Goal: Task Accomplishment & Management: Use online tool/utility

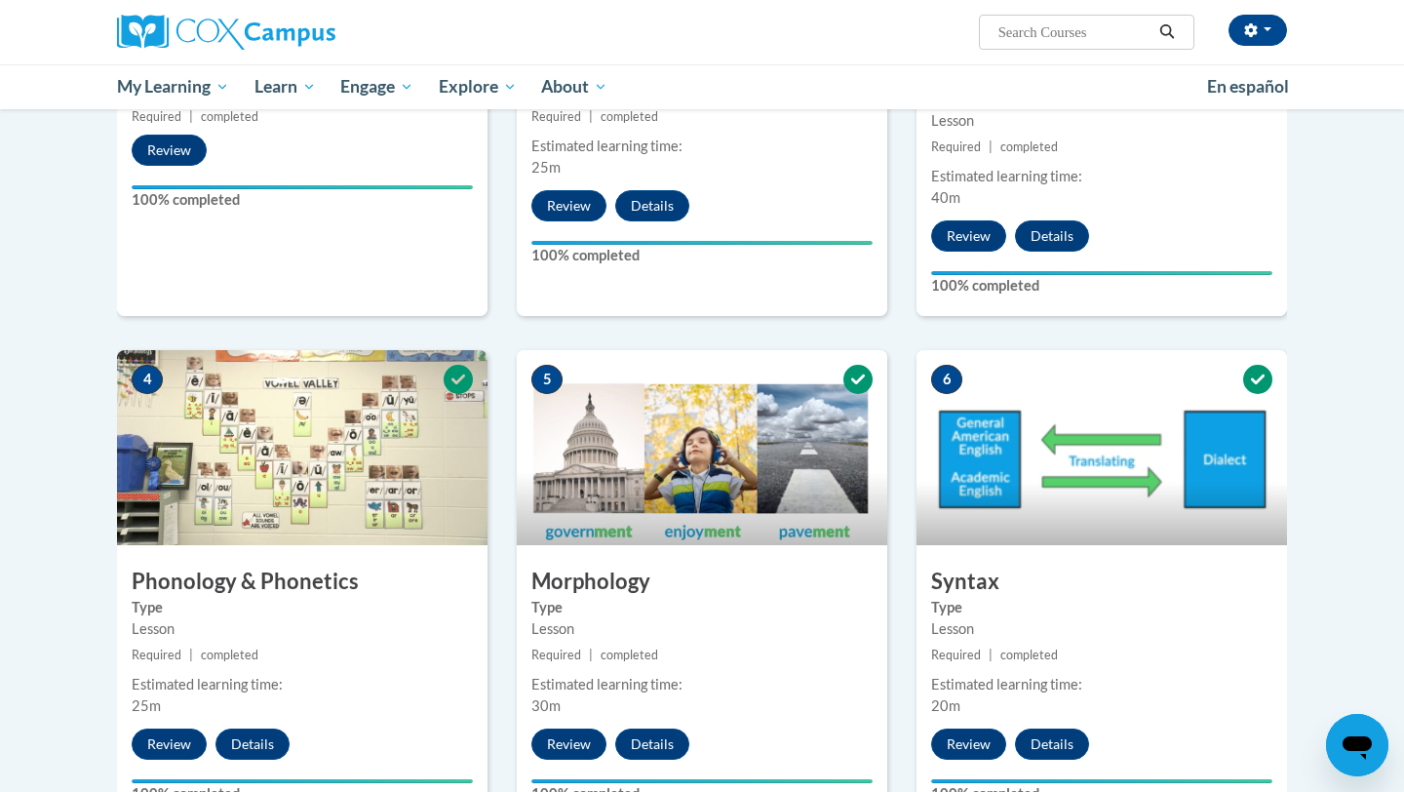
scroll to position [1225, 0]
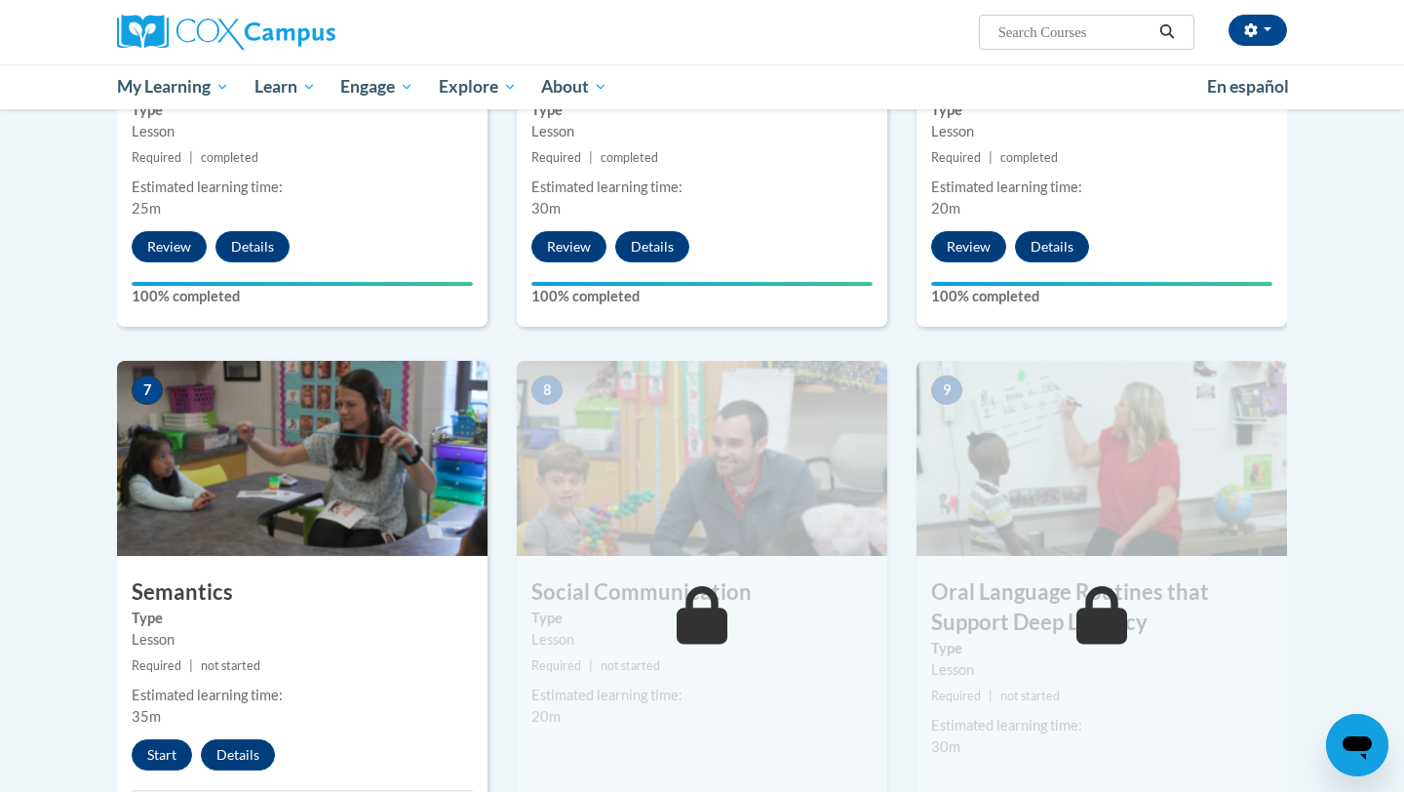
click at [162, 738] on div "7 Semantics Type Lesson Required | not started Estimated learning time: 35m Sta…" at bounding box center [302, 598] width 371 height 474
click at [169, 757] on button "Start" at bounding box center [162, 754] width 60 height 31
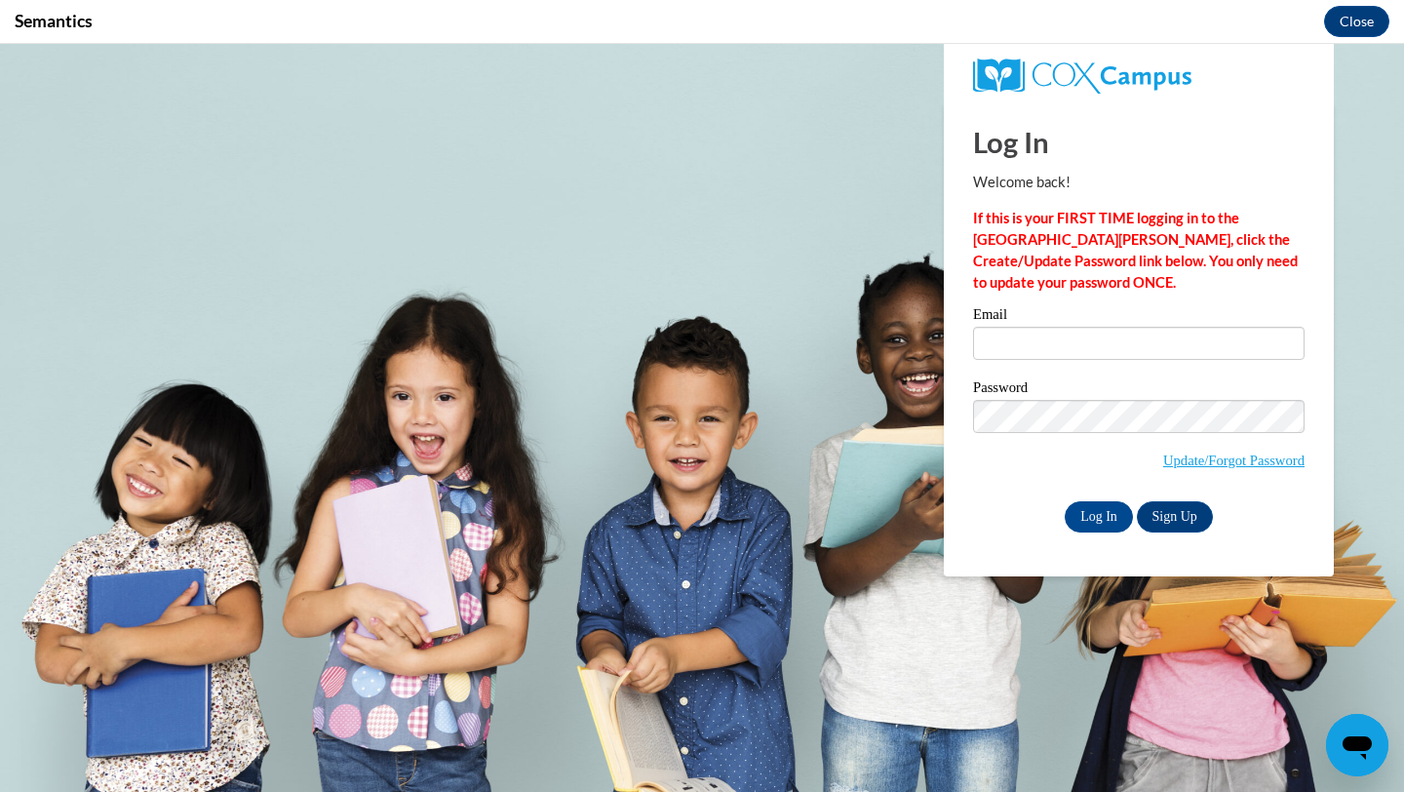
scroll to position [0, 0]
type input "novotnyso@uwplatt.edu"
click at [1083, 523] on input "Log In" at bounding box center [1099, 516] width 68 height 31
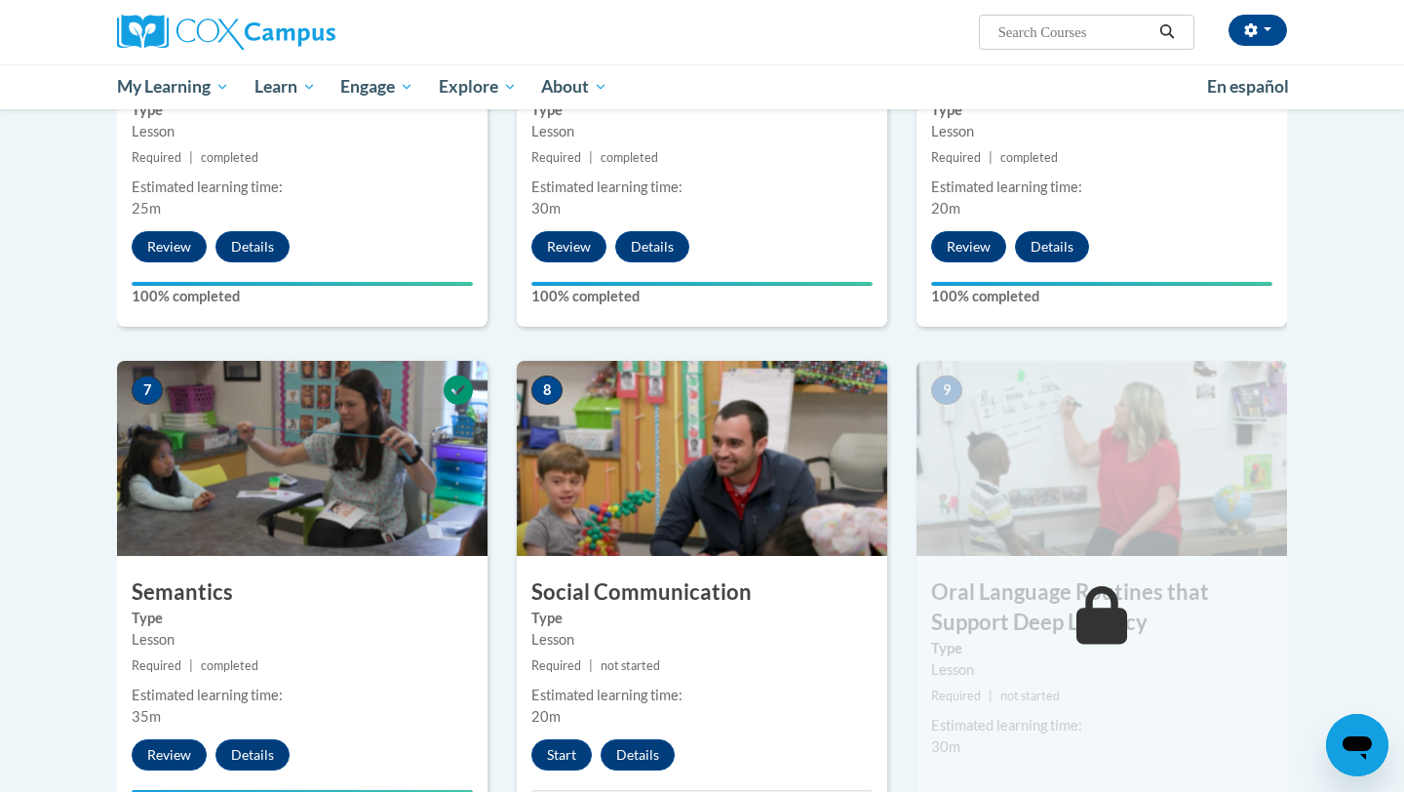
scroll to position [1371, 0]
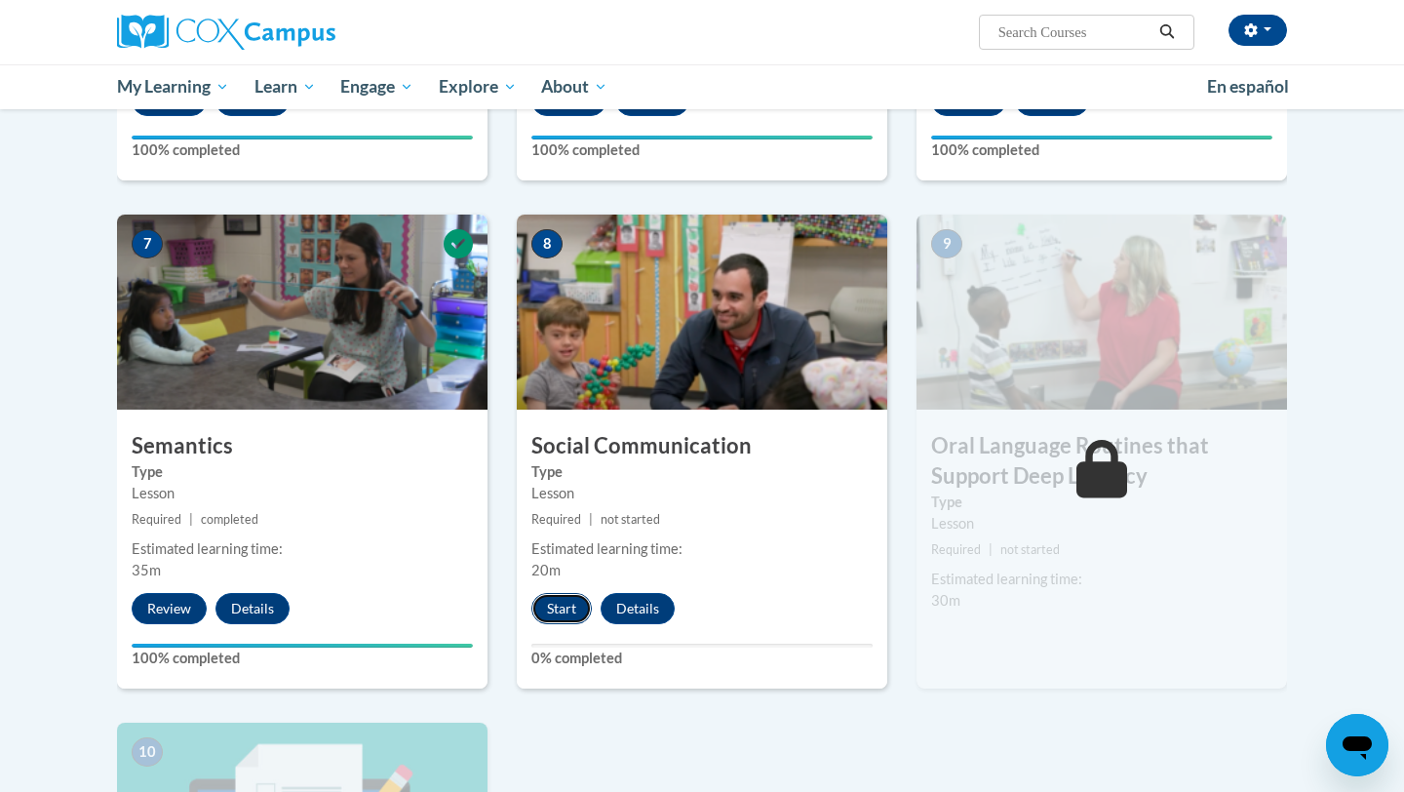
click at [583, 607] on button "Start" at bounding box center [561, 608] width 60 height 31
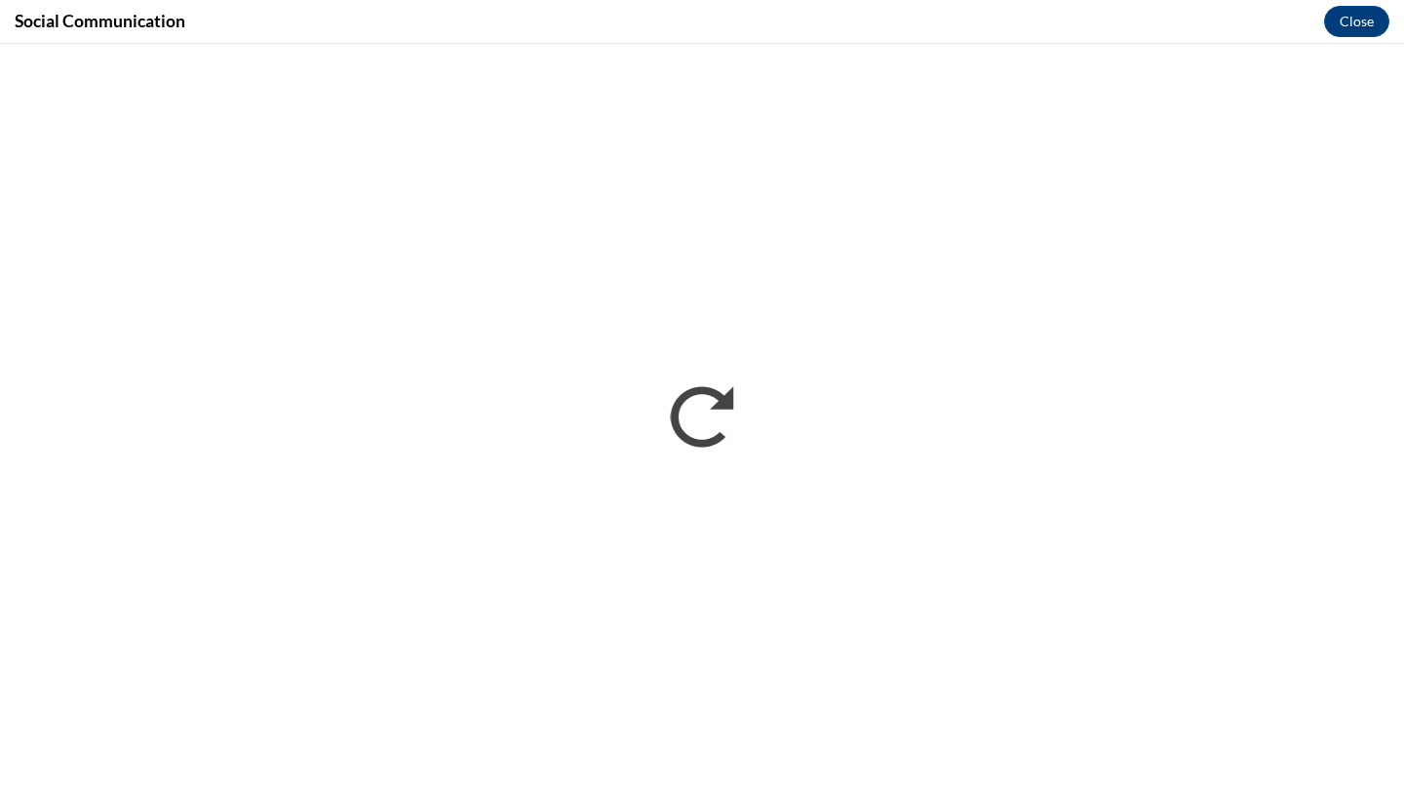
scroll to position [0, 0]
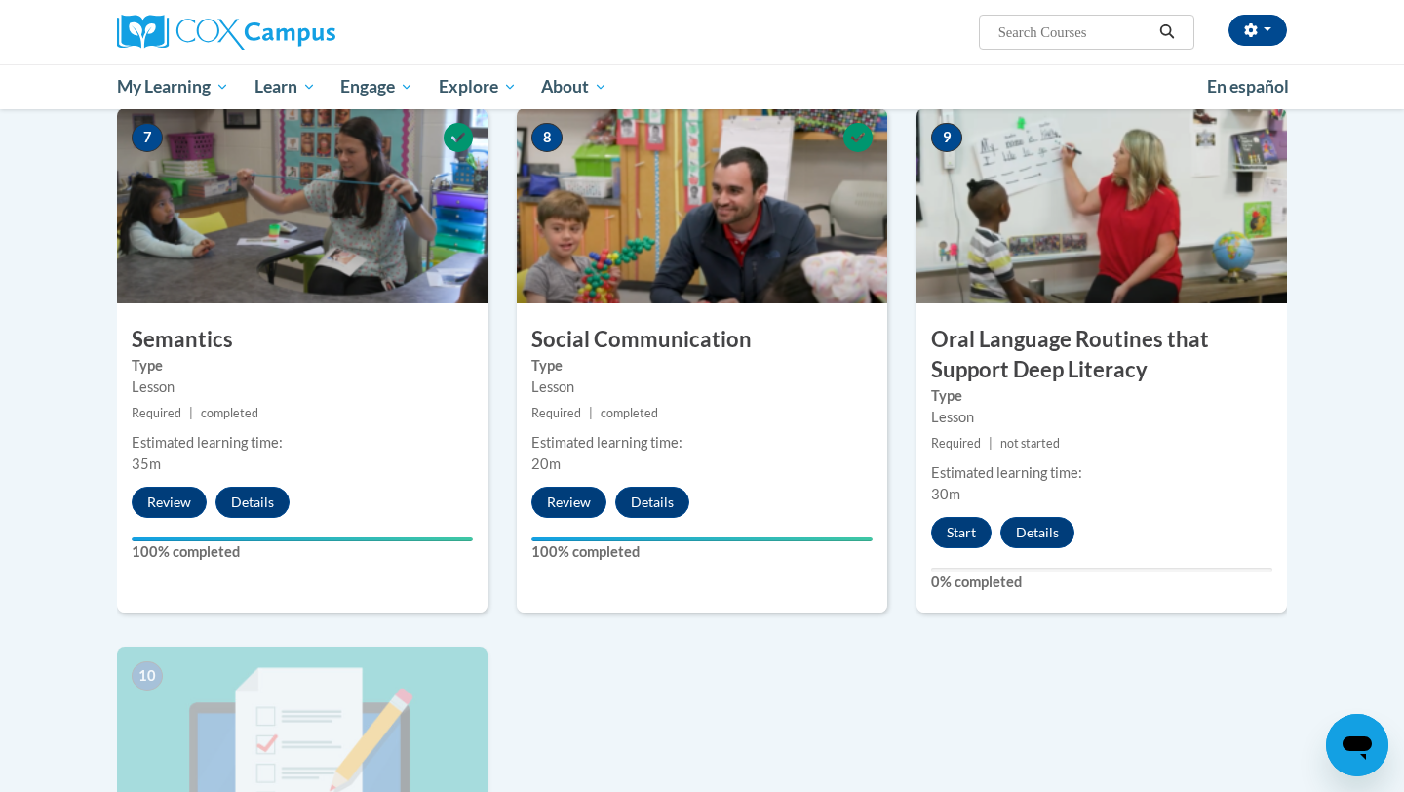
scroll to position [1451, 0]
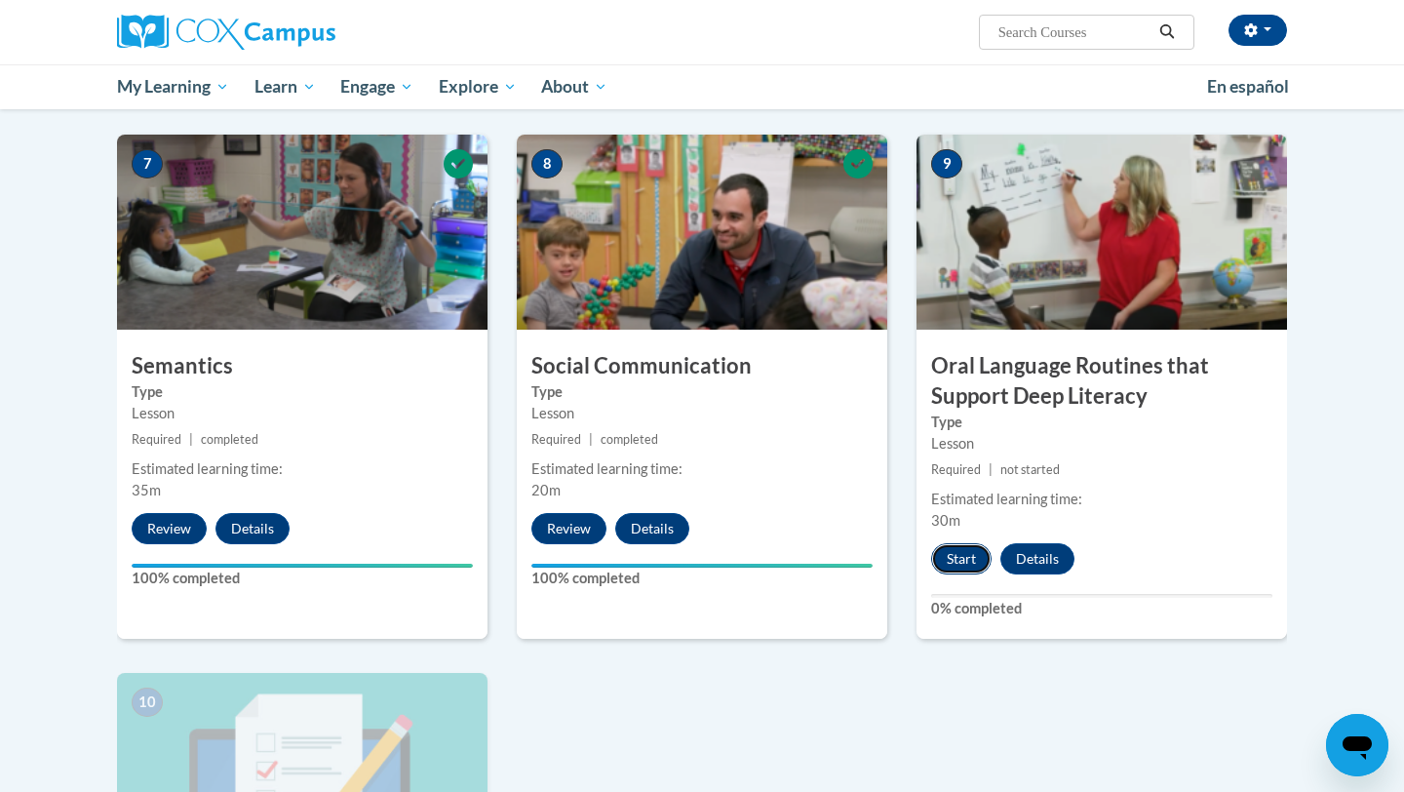
click at [969, 550] on button "Start" at bounding box center [961, 558] width 60 height 31
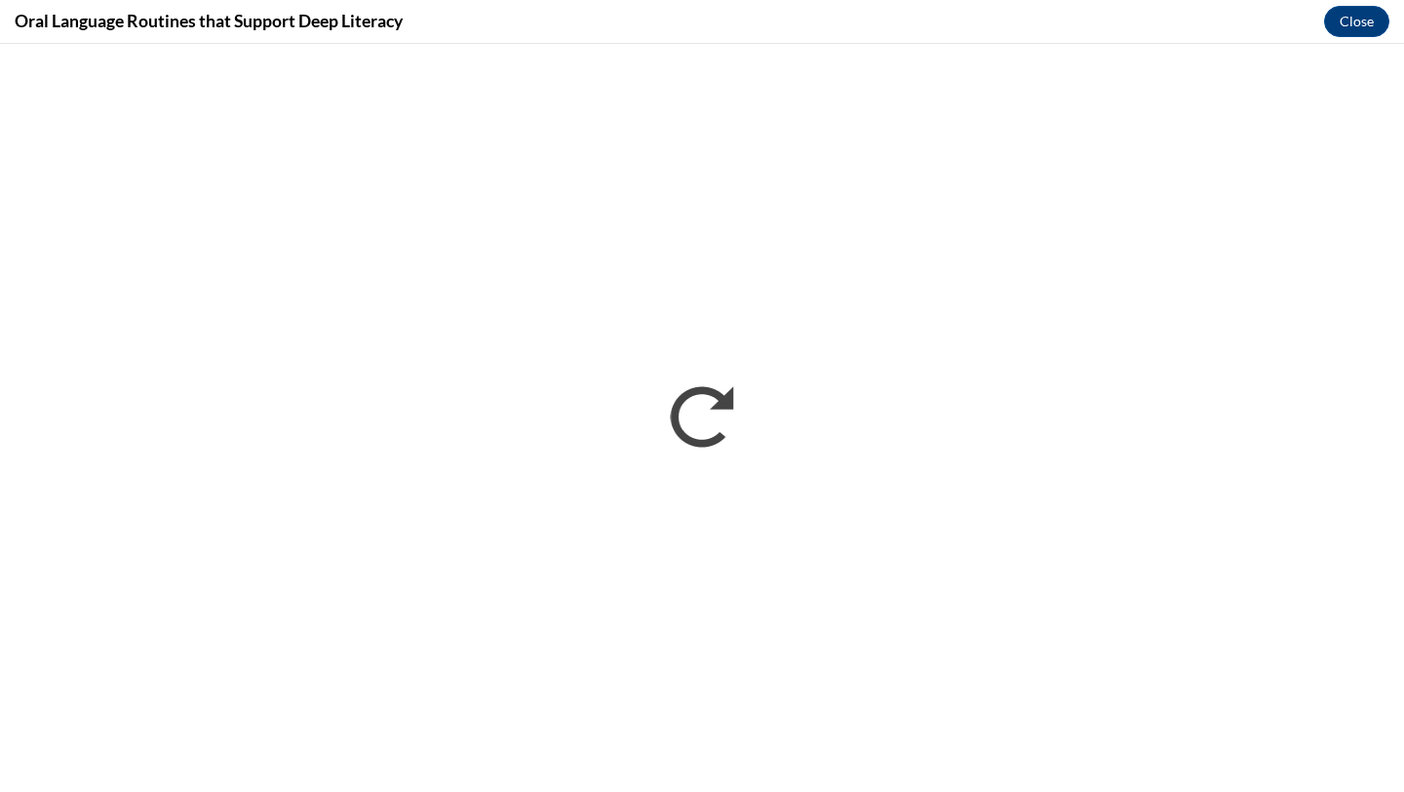
scroll to position [0, 0]
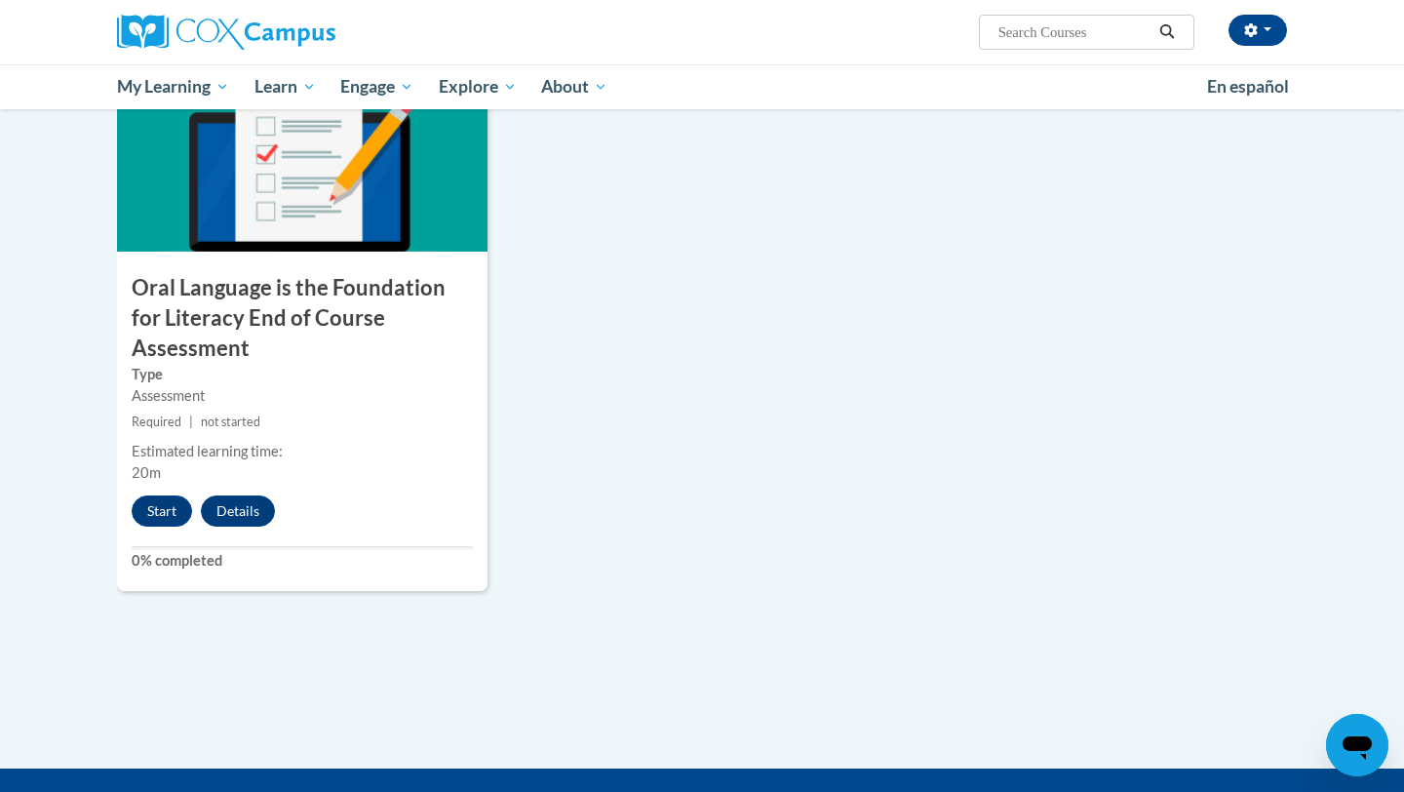
scroll to position [2072, 0]
